Goal: Transaction & Acquisition: Book appointment/travel/reservation

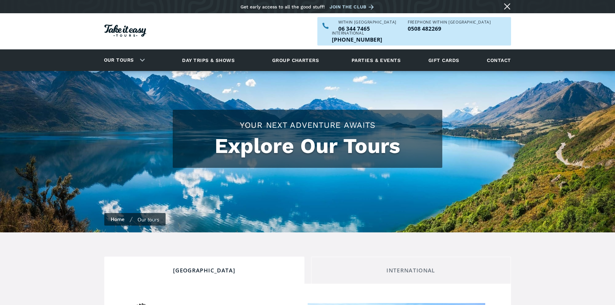
click at [299, 51] on link "Group charters" at bounding box center [295, 60] width 63 height 18
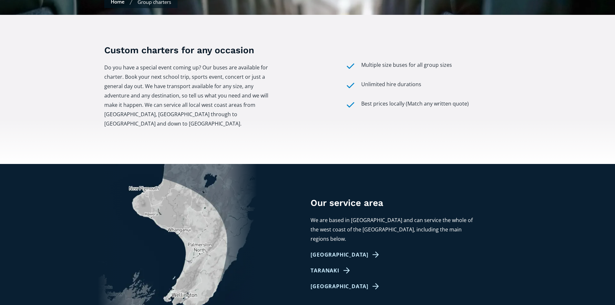
scroll to position [258, 0]
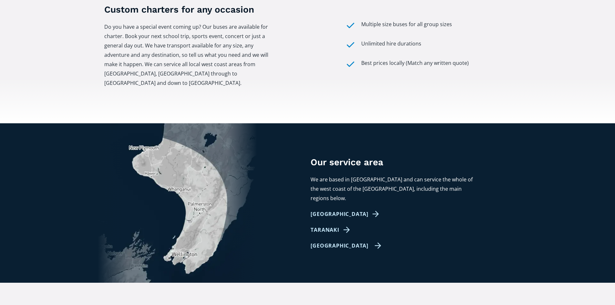
click at [341, 241] on link "[GEOGRAPHIC_DATA]" at bounding box center [346, 245] width 71 height 9
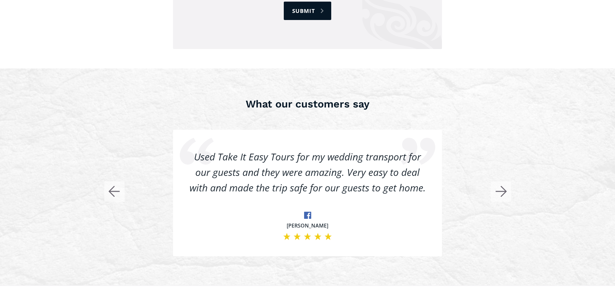
scroll to position [1260, 0]
